Goal: Task Accomplishment & Management: Manage account settings

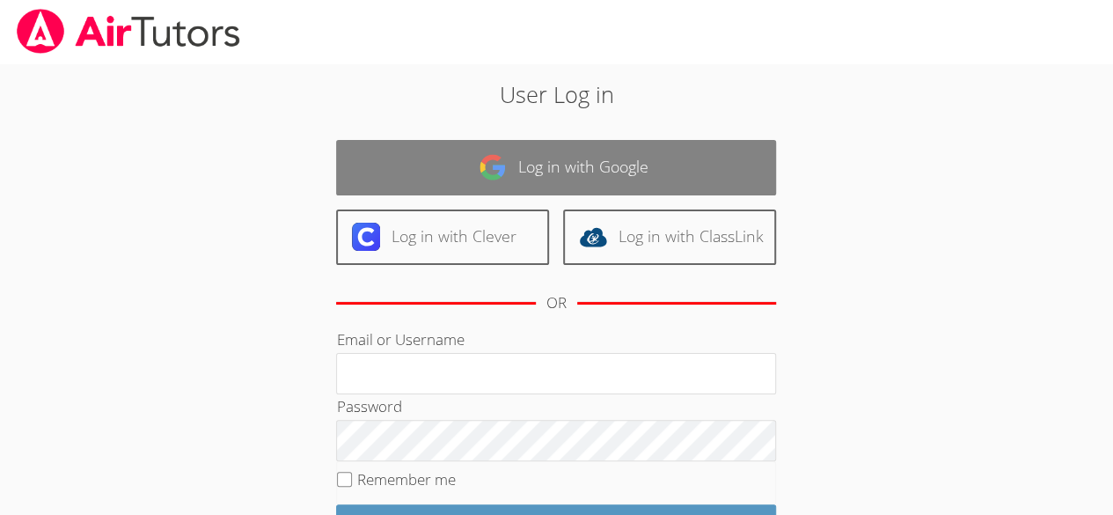
click at [548, 158] on link "Log in with Google" at bounding box center [556, 167] width 440 height 55
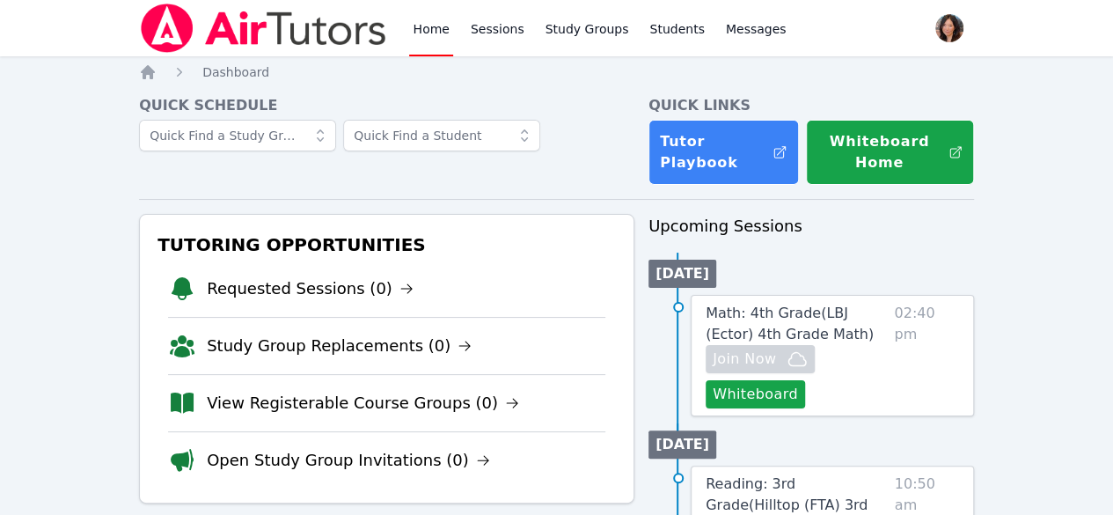
click at [335, 274] on li "Requested Sessions (0)" at bounding box center [386, 289] width 437 height 56
click at [327, 292] on link "Requested Sessions (0)" at bounding box center [310, 288] width 207 height 25
